Goal: Task Accomplishment & Management: Use online tool/utility

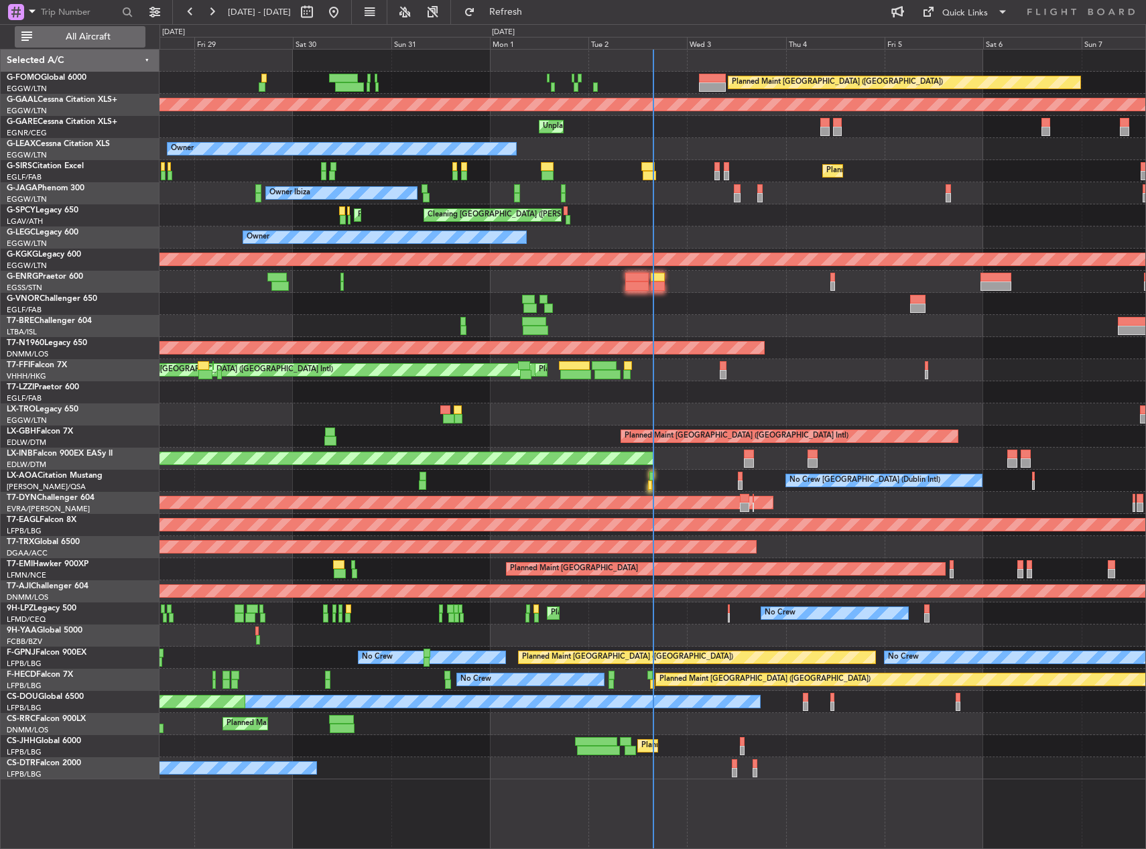
click at [124, 39] on span "All Aircraft" at bounding box center [88, 36] width 107 height 9
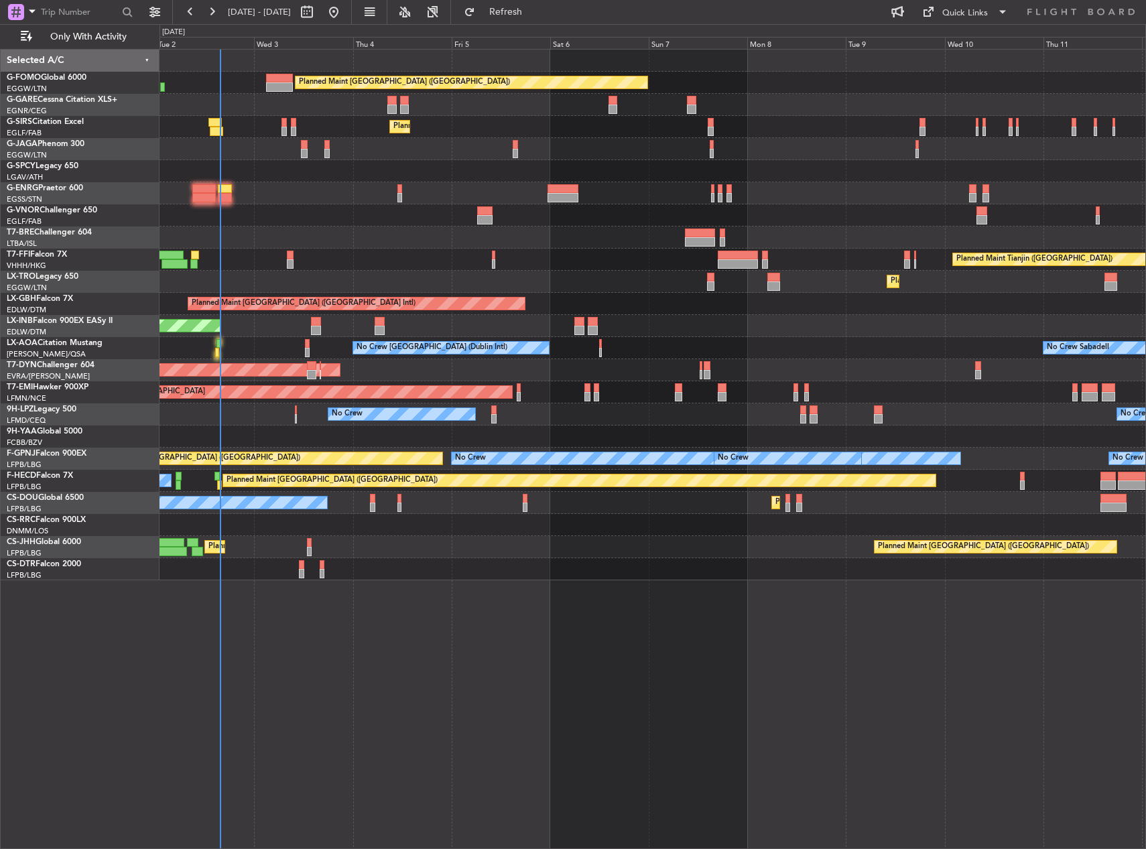
click at [454, 650] on div "Planned Maint [GEOGRAPHIC_DATA] ([GEOGRAPHIC_DATA]) Unplanned Maint [PERSON_NAM…" at bounding box center [653, 449] width 987 height 800
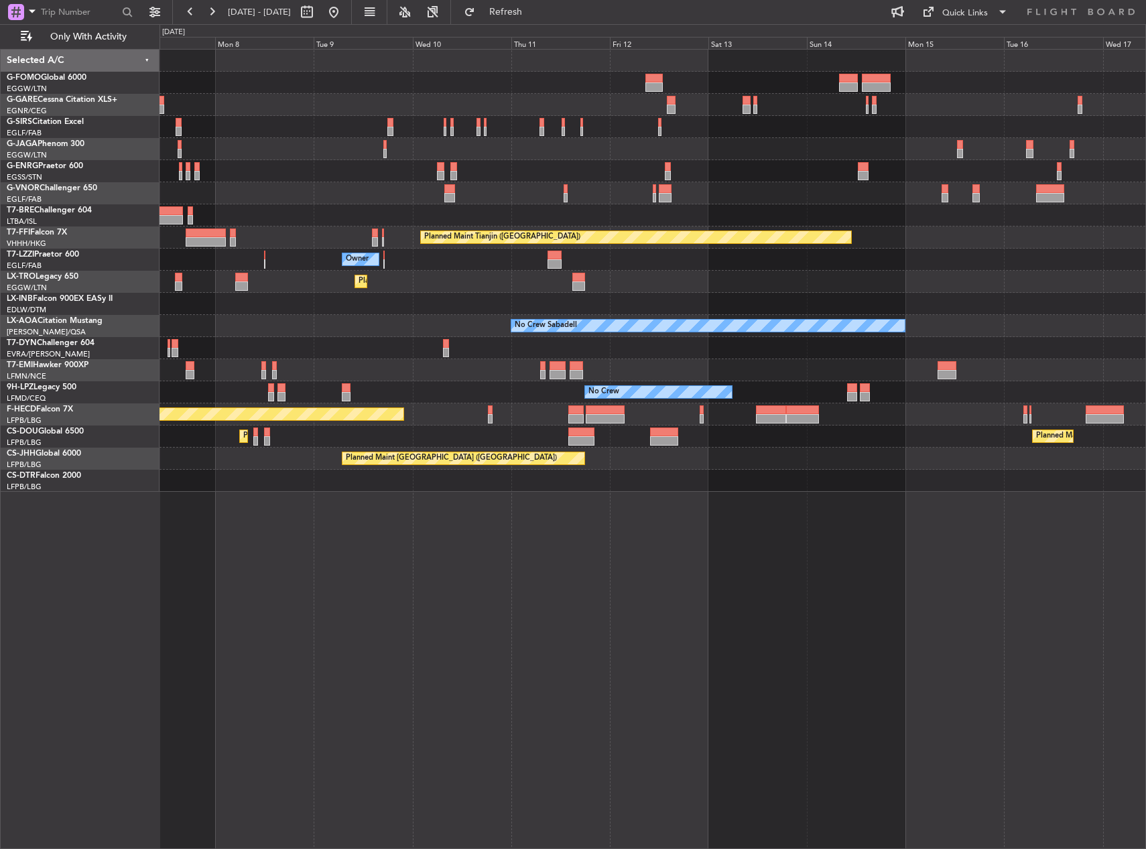
click at [601, 433] on div "Planned Maint [GEOGRAPHIC_DATA] ([GEOGRAPHIC_DATA]) Planned Maint Tianjin ([GEO…" at bounding box center [653, 271] width 986 height 442
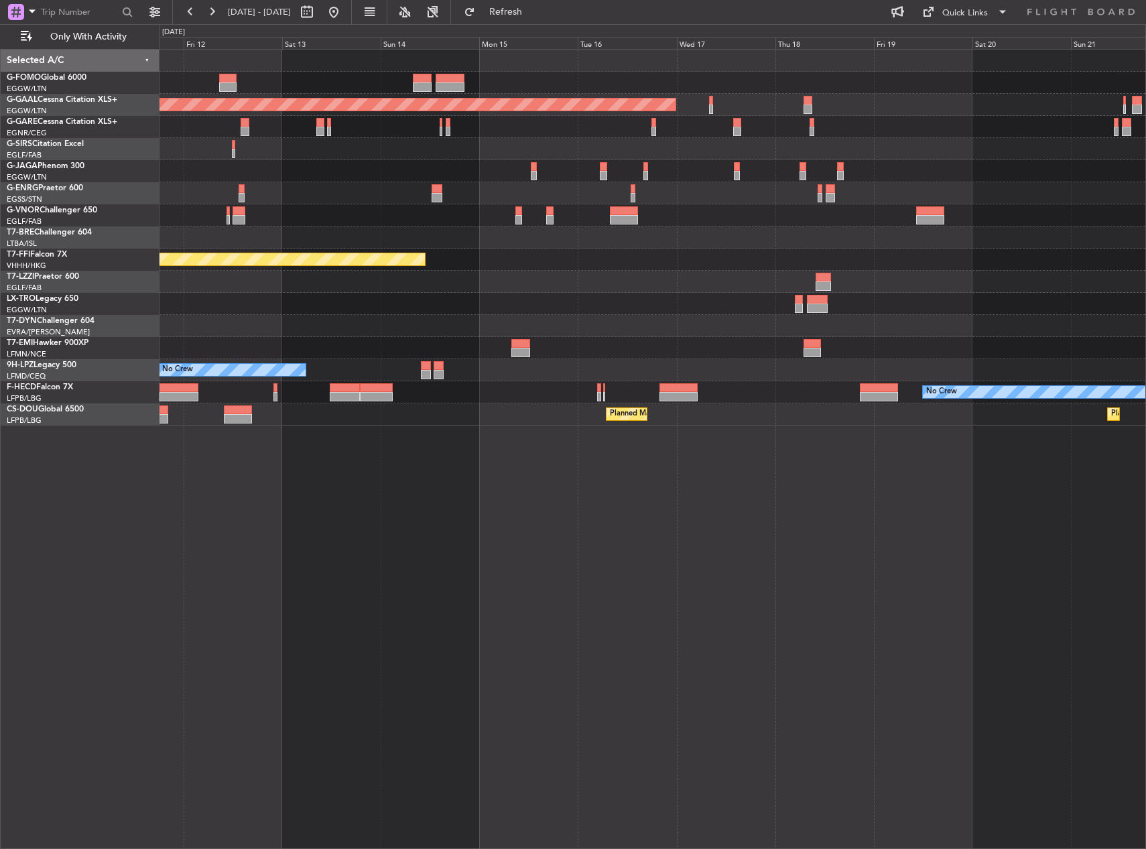
click at [525, 408] on div "Planned Maint Dusseldorf Planned Maint Tianjin ([GEOGRAPHIC_DATA]) Owner Planne…" at bounding box center [653, 238] width 986 height 376
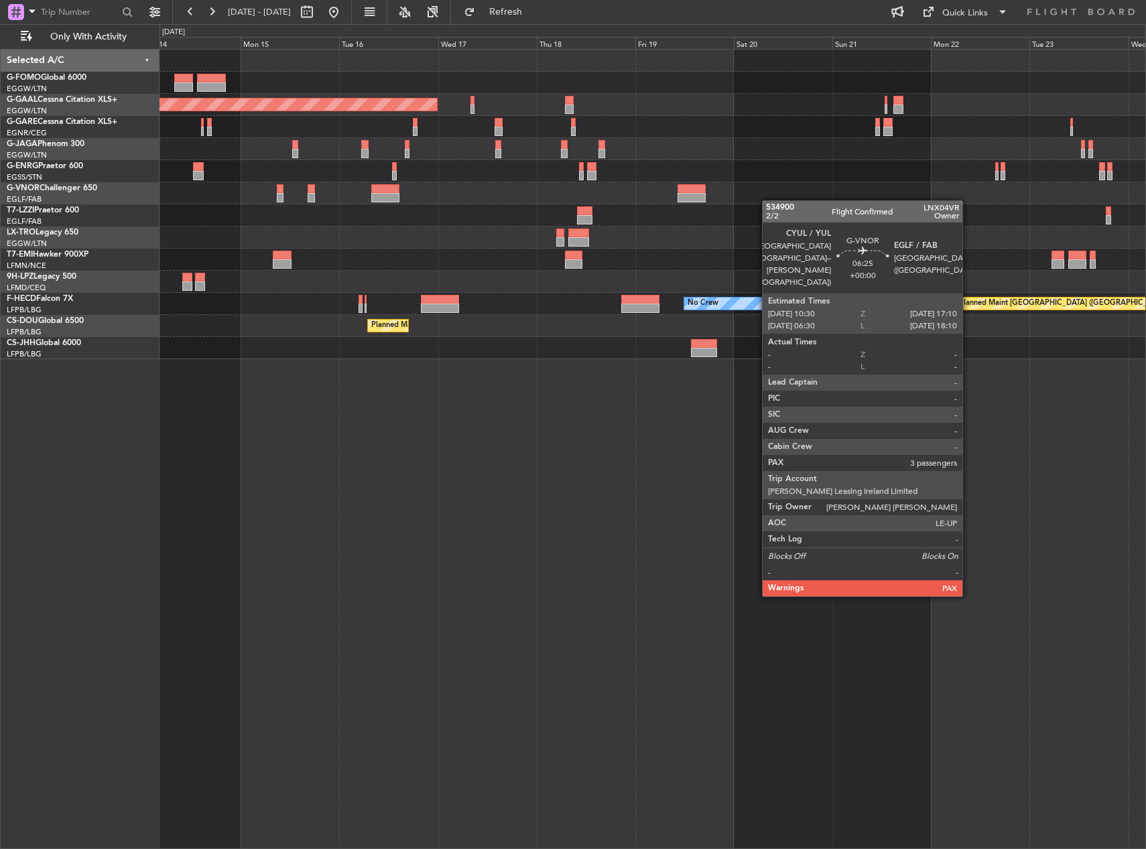
click at [0, 200] on html "[DATE] - [DATE] Refresh Quick Links Only With Activity Planned [GEOGRAPHIC_DATA…" at bounding box center [573, 424] width 1146 height 849
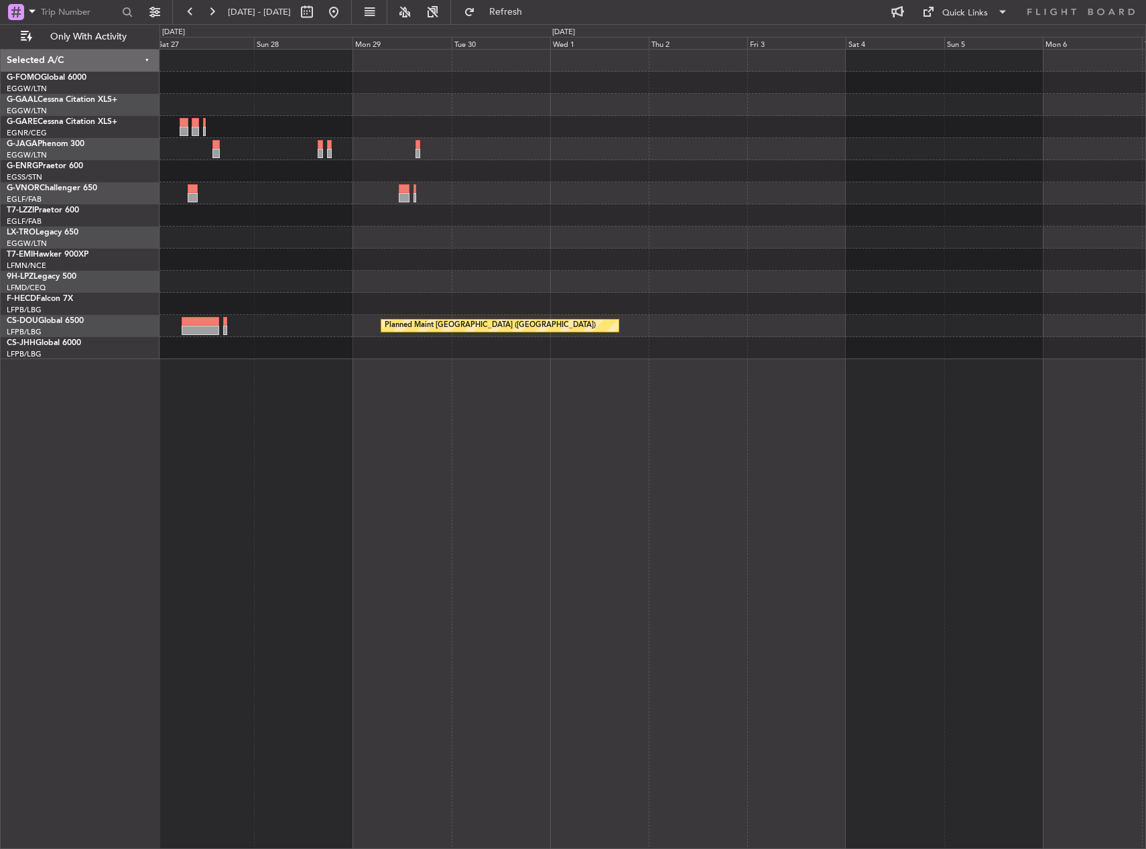
click at [0, 170] on html "[DATE] - [DATE] Refresh Quick Links Only With Activity Planned Maint [GEOGRAPHI…" at bounding box center [573, 424] width 1146 height 849
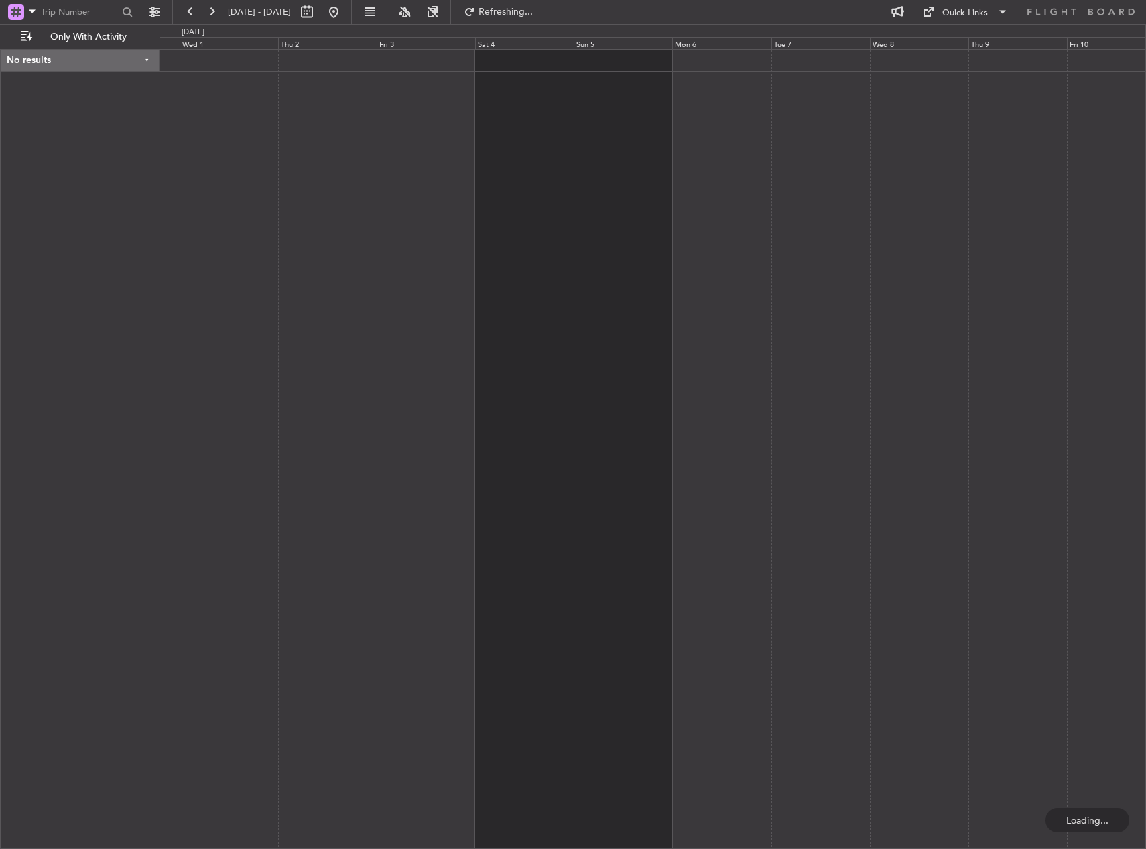
click at [507, 268] on div at bounding box center [653, 449] width 987 height 800
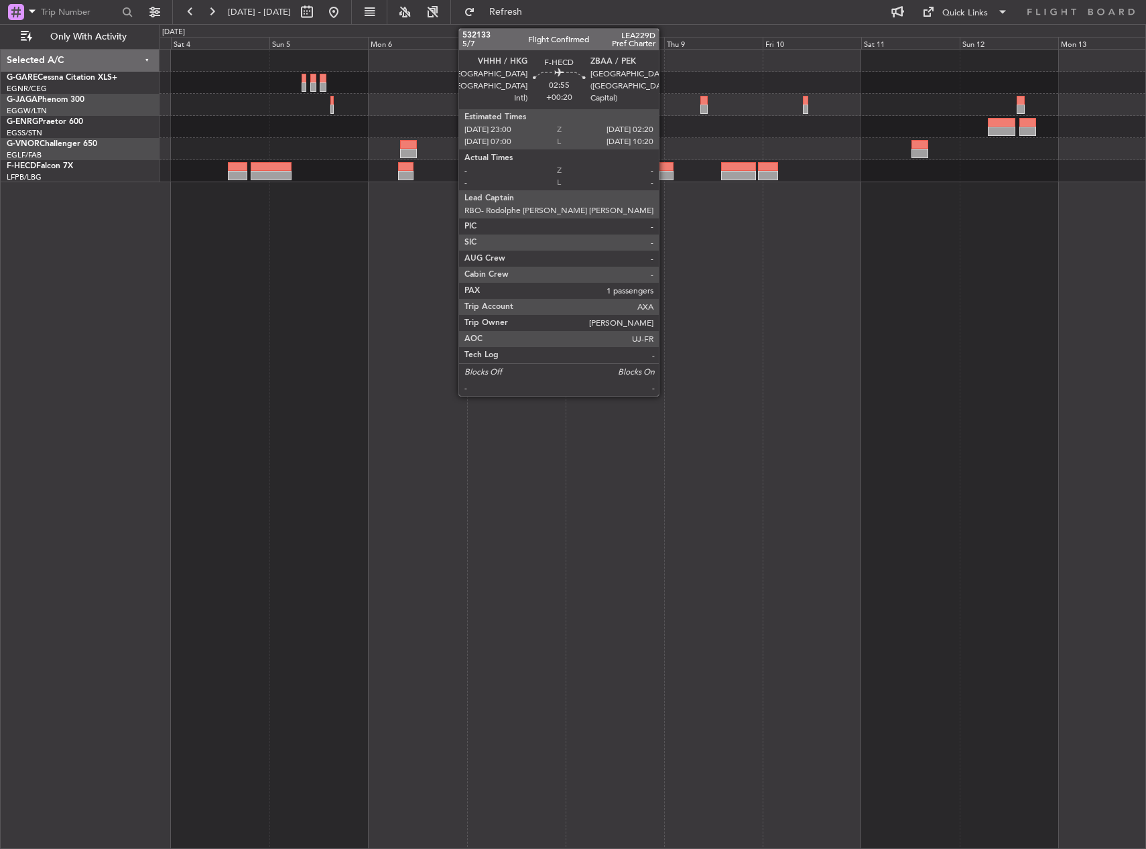
click at [665, 171] on div at bounding box center [667, 175] width 14 height 9
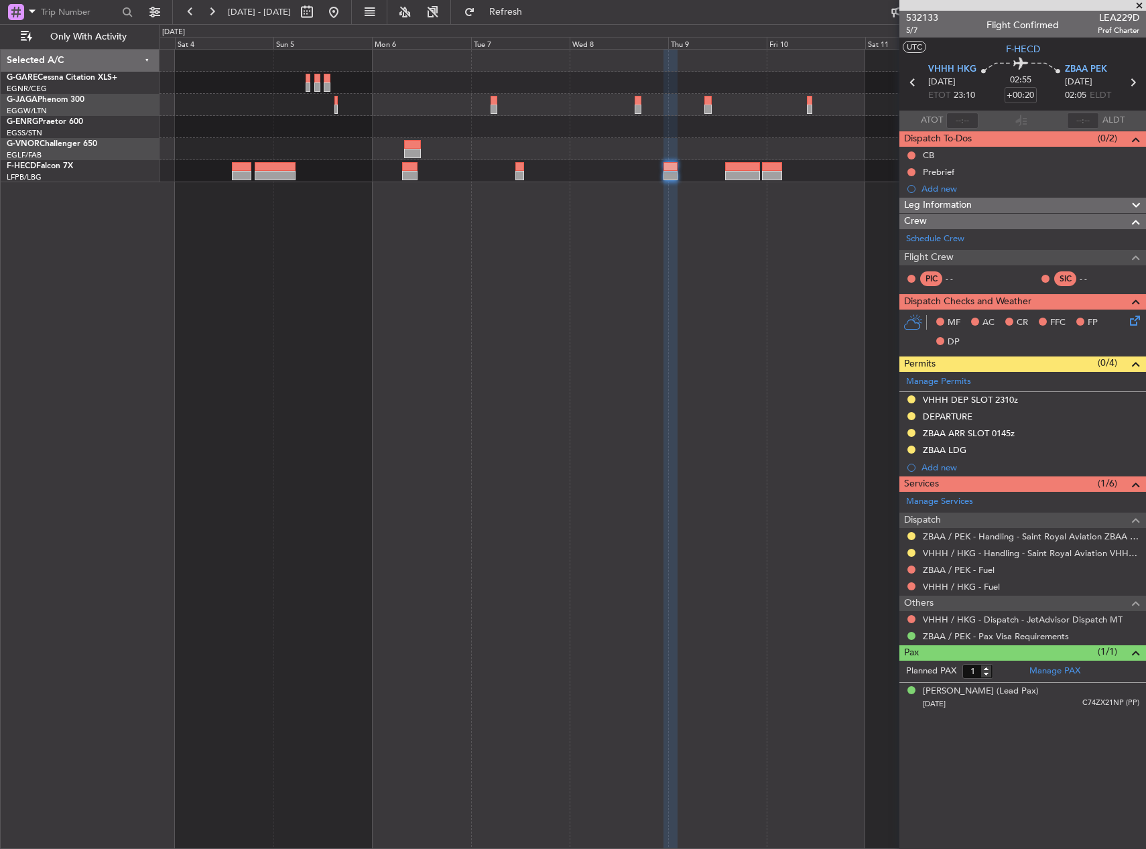
click at [456, 286] on div at bounding box center [653, 449] width 987 height 800
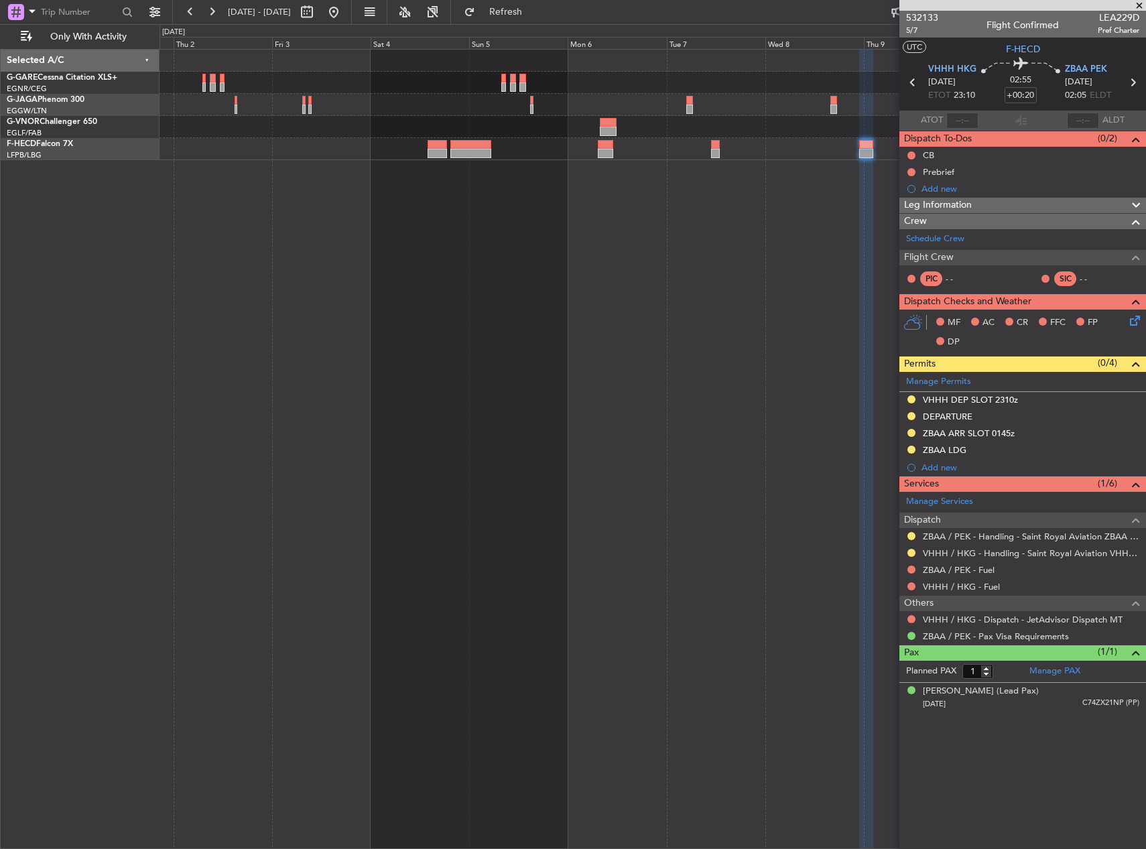
drag, startPoint x: 383, startPoint y: 7, endPoint x: 391, endPoint y: 23, distance: 18.3
click at [345, 8] on button at bounding box center [333, 11] width 21 height 21
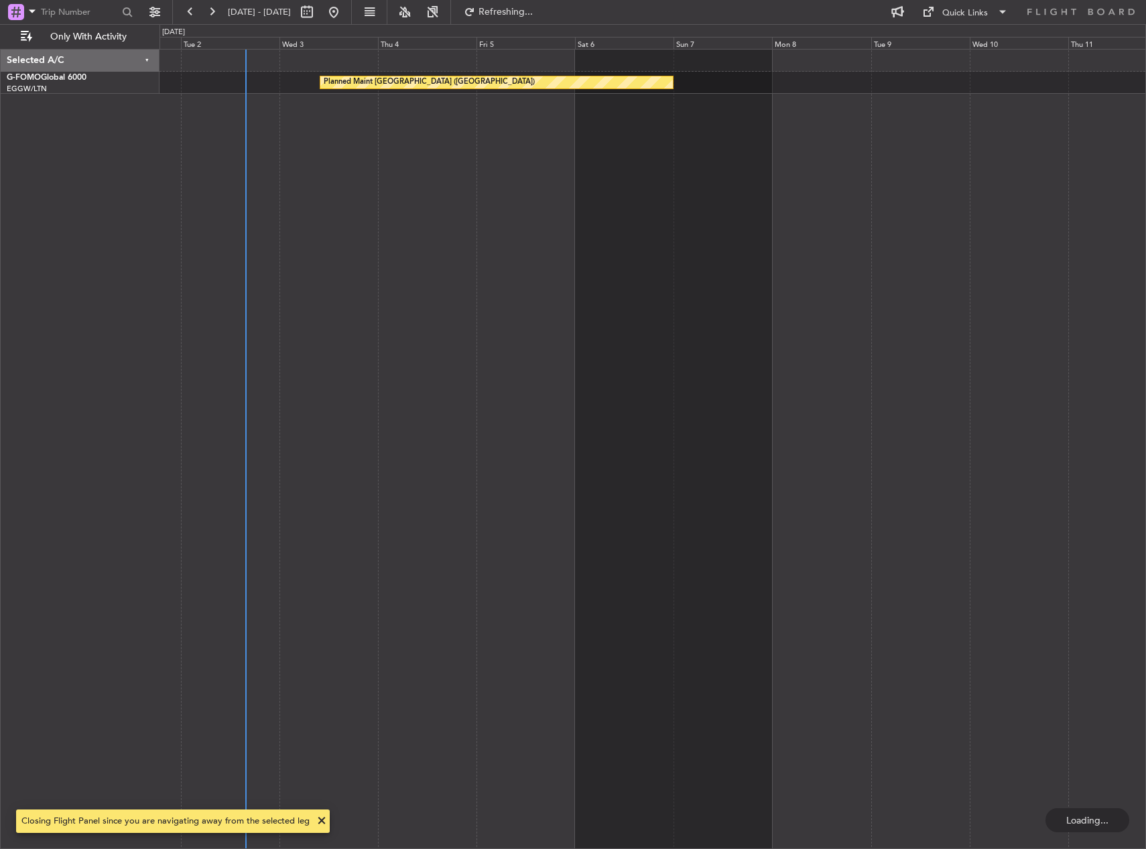
click at [310, 233] on div "Planned Maint [GEOGRAPHIC_DATA] ([GEOGRAPHIC_DATA])" at bounding box center [653, 449] width 987 height 800
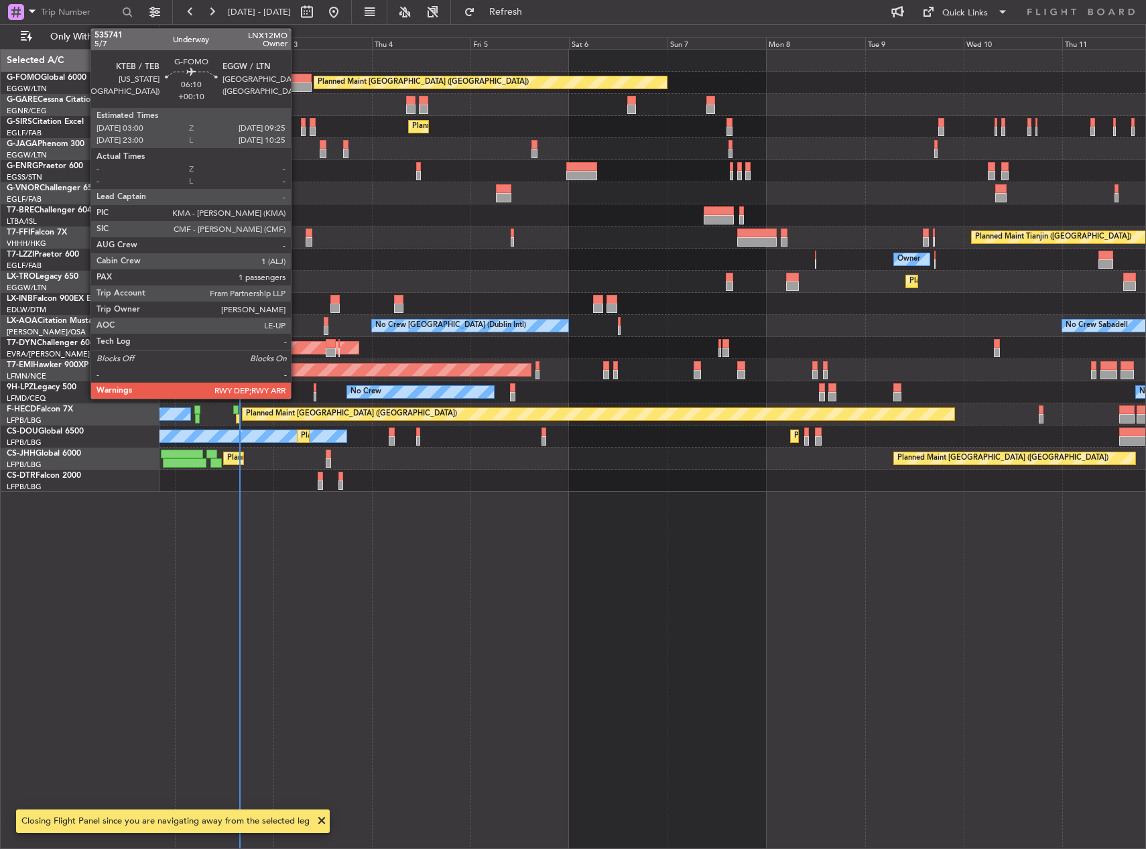
click at [297, 82] on div "Planned Maint [GEOGRAPHIC_DATA] ([GEOGRAPHIC_DATA])" at bounding box center [653, 83] width 986 height 22
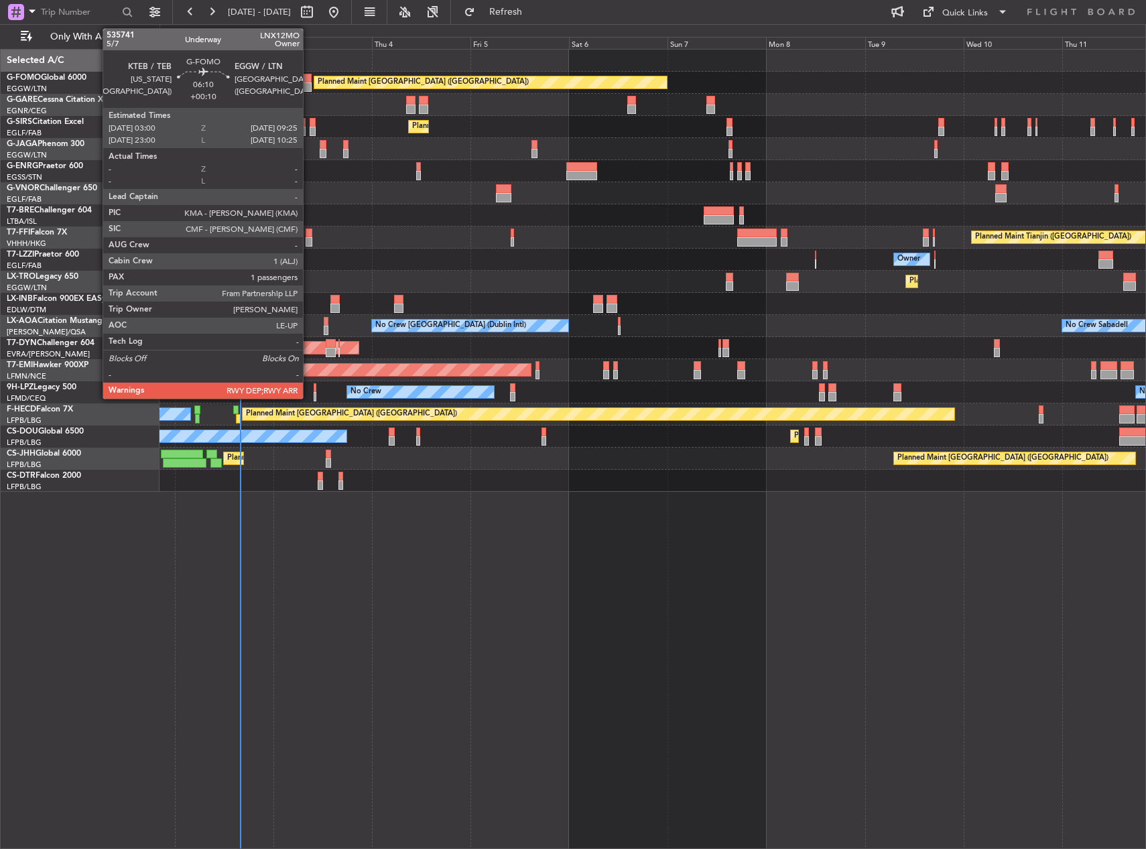
click at [309, 79] on div at bounding box center [298, 78] width 27 height 9
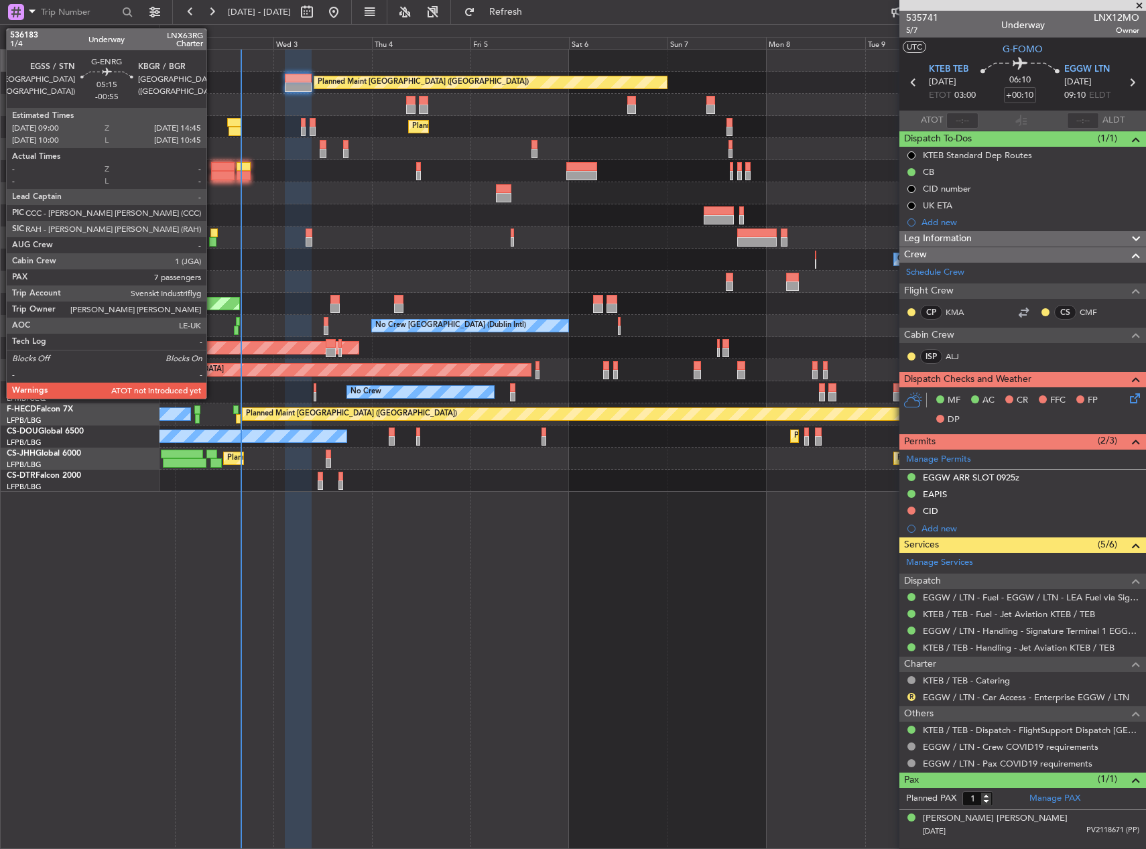
click at [212, 170] on div at bounding box center [223, 166] width 24 height 9
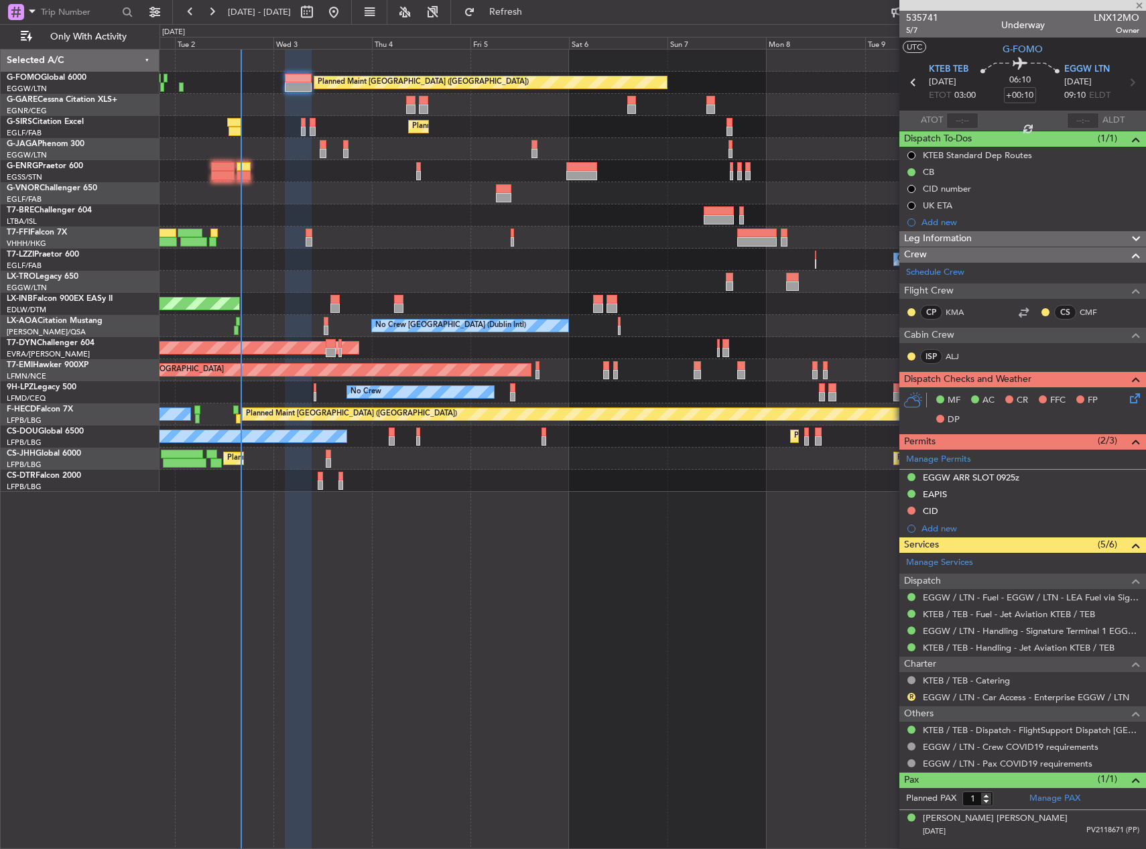
type input "-00:55"
type input "7"
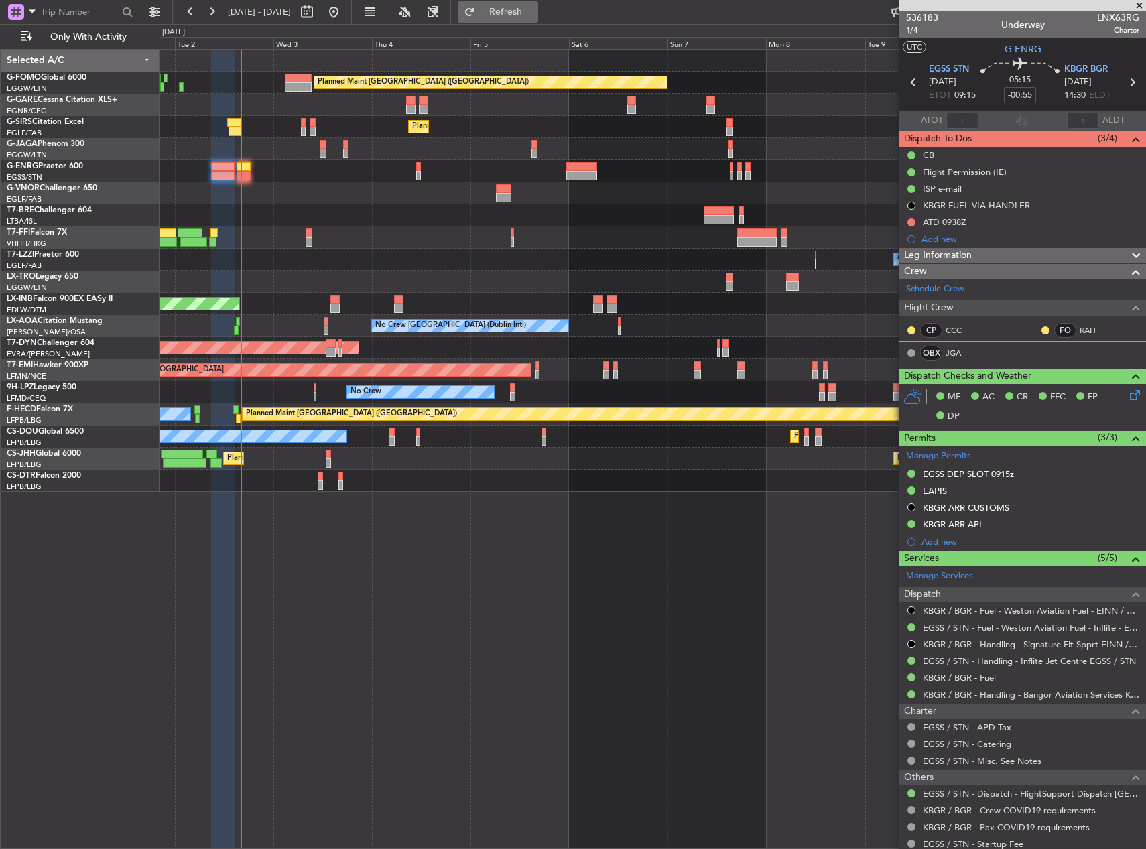
click at [542, 26] on div "0 0 Mon 1 Tue 2 [DATE] Thu 4 Fri 5 Sat 6 Sun 7 Mon 8 Tue 9 Wed 10 Thu 11" at bounding box center [652, 37] width 985 height 24
click at [534, 7] on span "Refresh" at bounding box center [506, 11] width 56 height 9
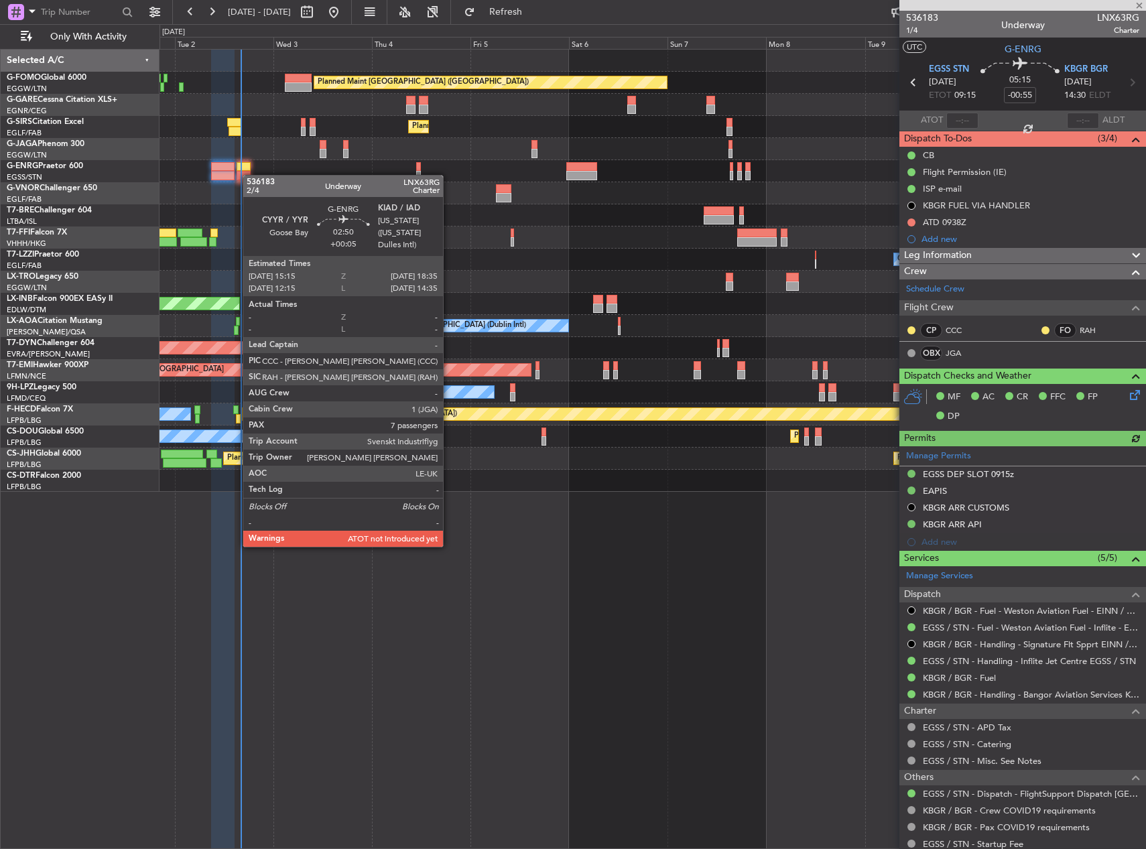
type input "+00:05"
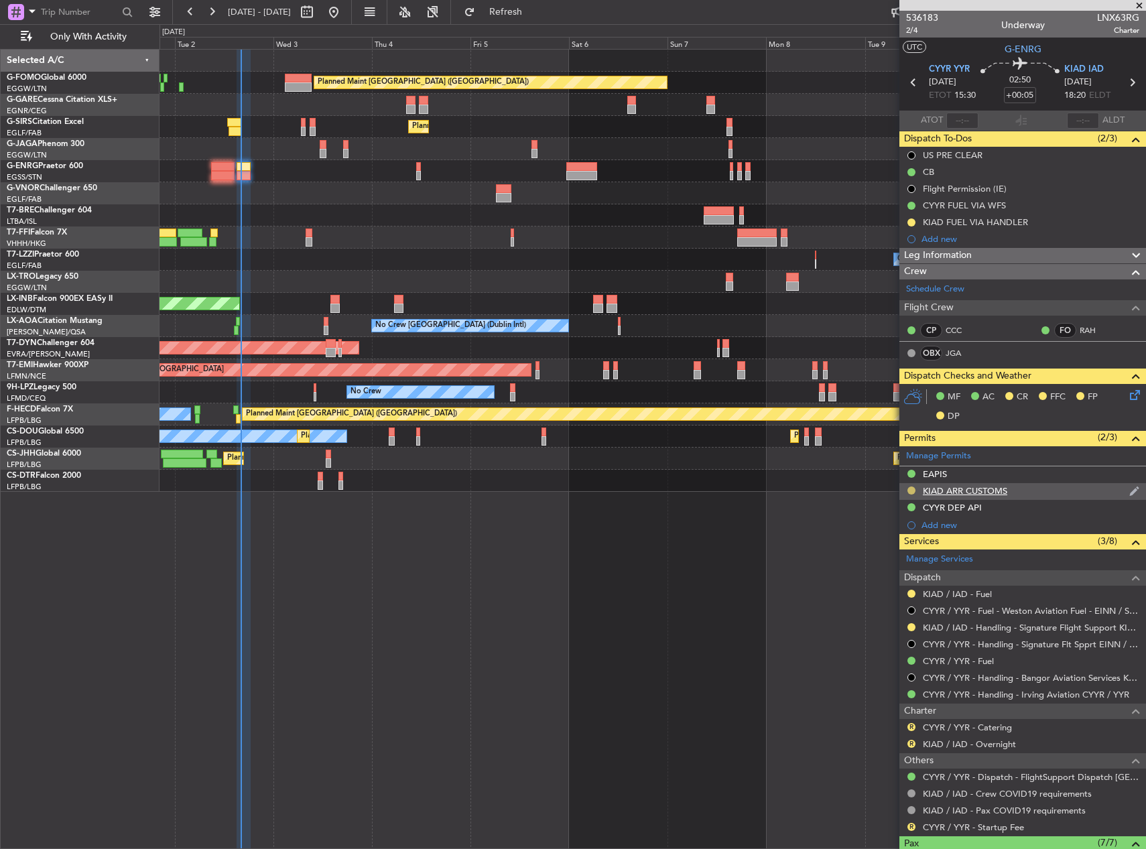
click at [910, 493] on button at bounding box center [912, 491] width 8 height 8
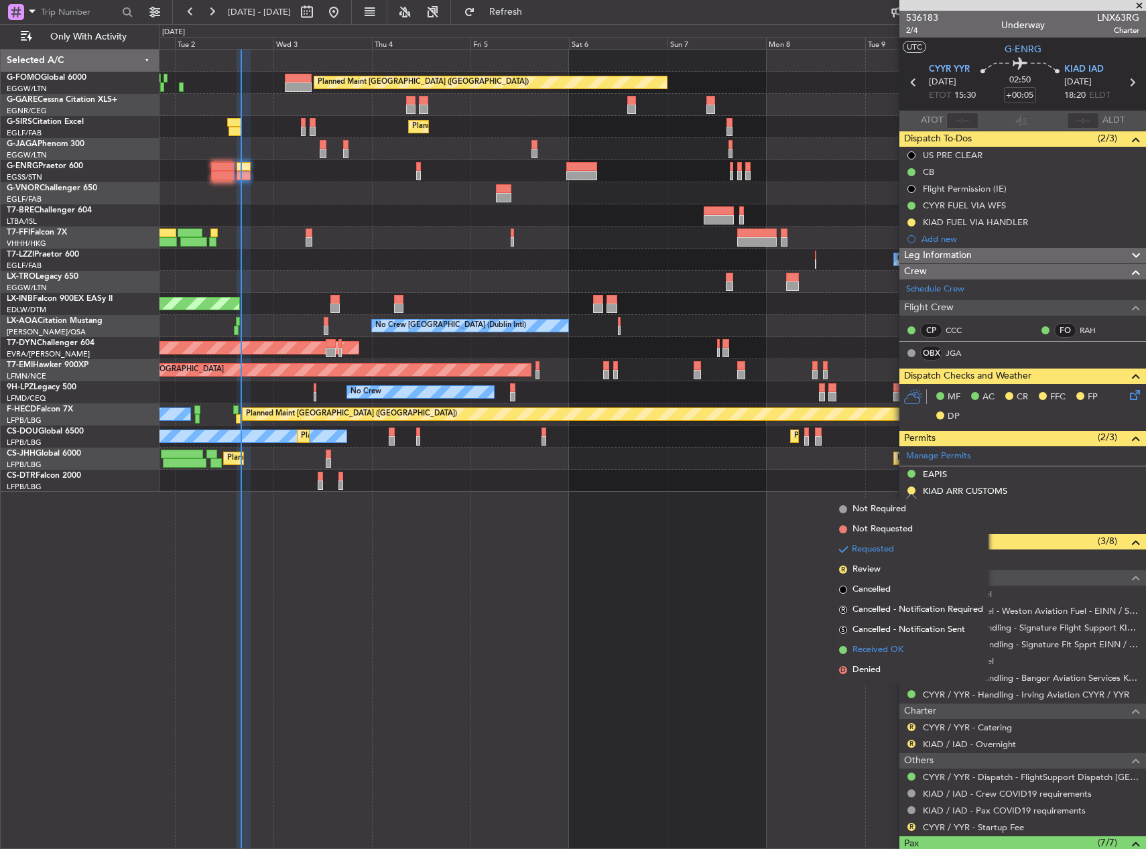
click at [901, 645] on span "Received OK" at bounding box center [878, 650] width 51 height 13
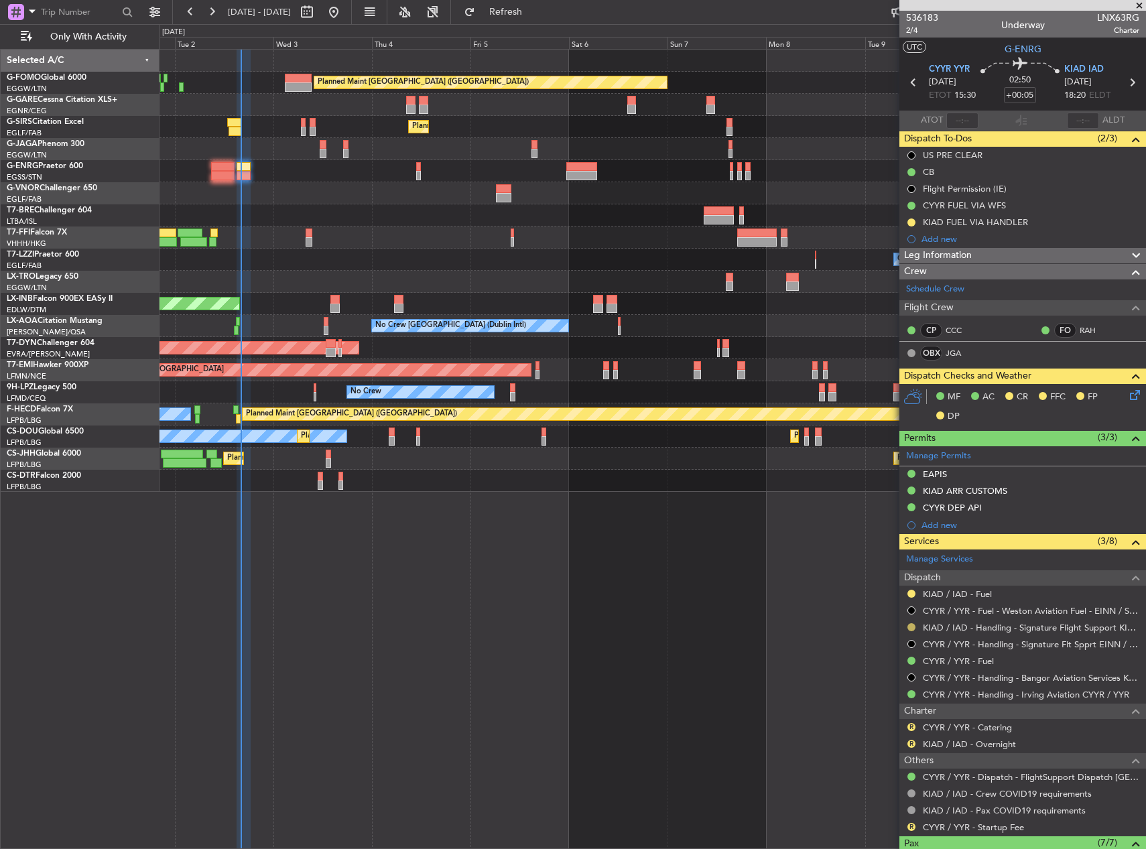
click at [910, 625] on button at bounding box center [912, 627] width 8 height 8
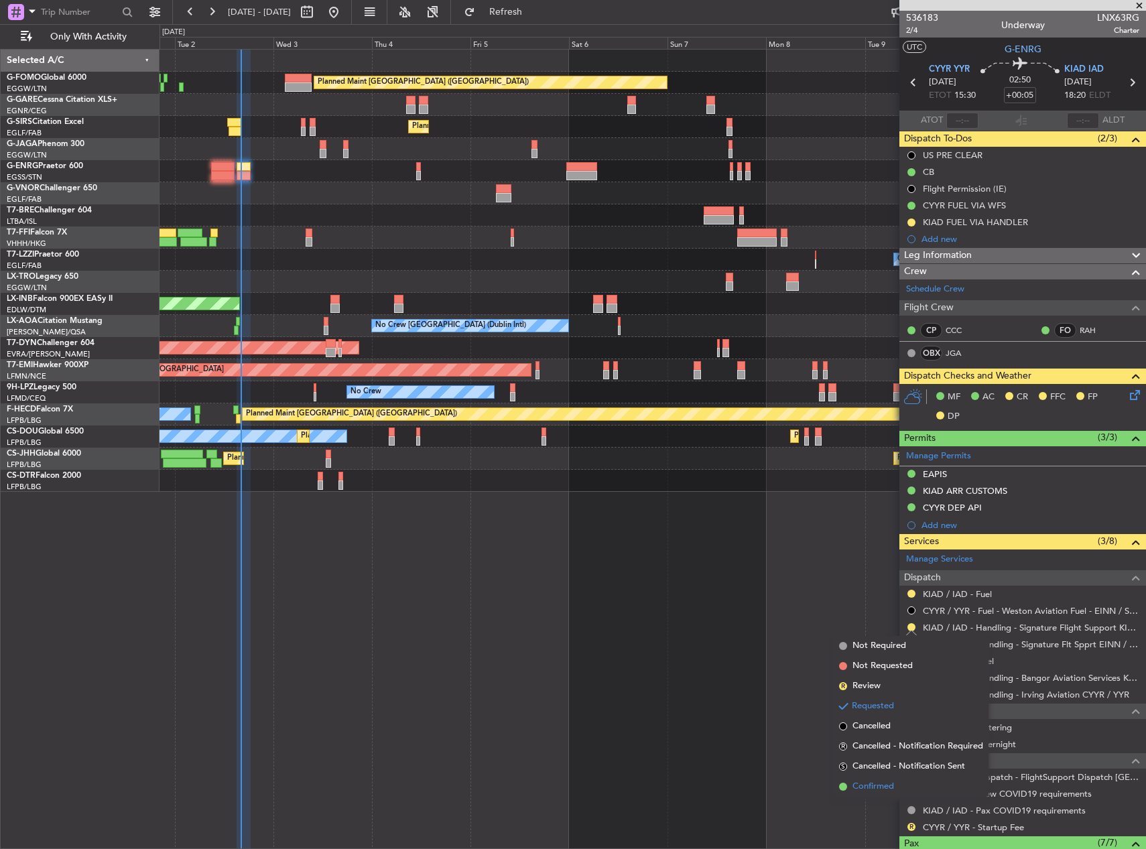
click at [908, 780] on li "Confirmed" at bounding box center [911, 787] width 155 height 20
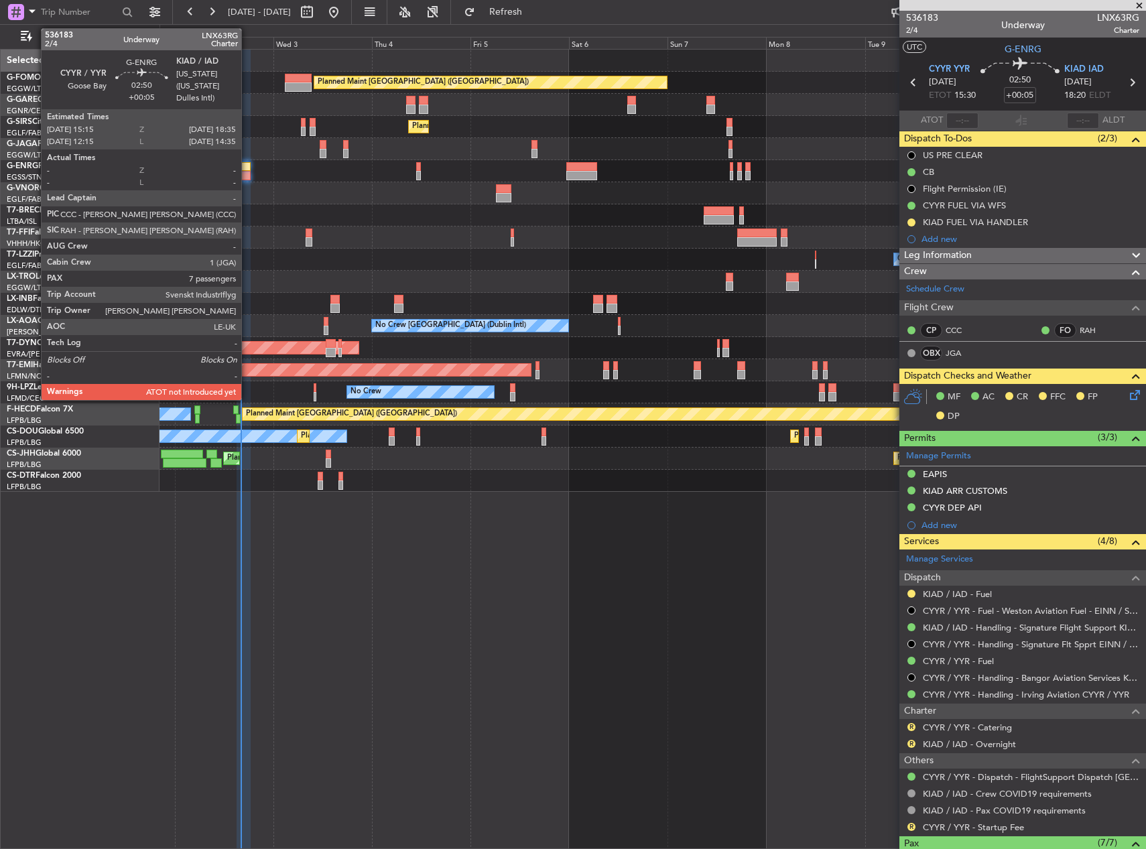
click at [241, 172] on div at bounding box center [244, 175] width 14 height 9
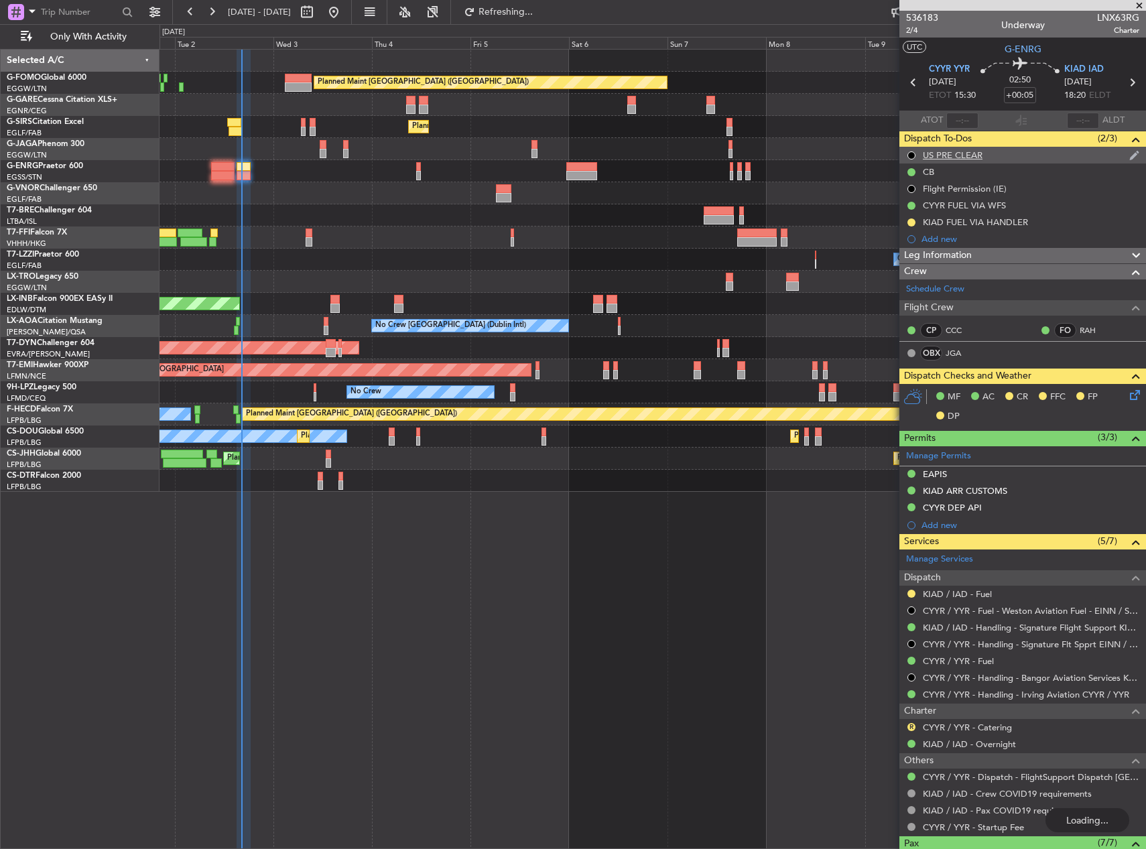
type input "16:11"
